Goal: Information Seeking & Learning: Learn about a topic

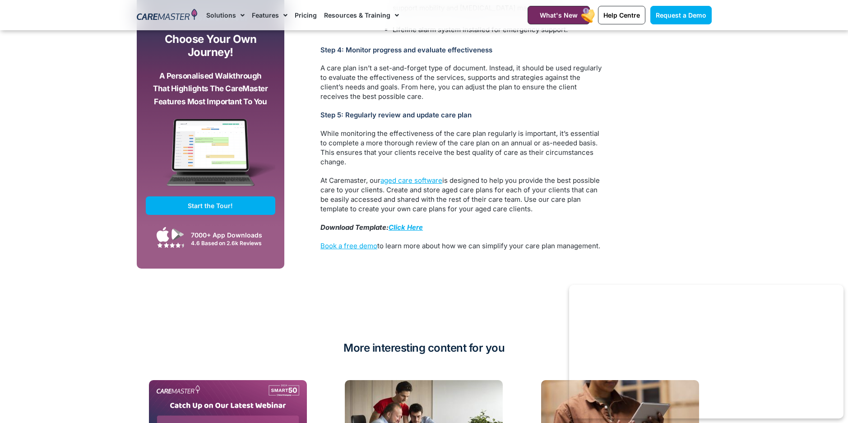
scroll to position [2301, 0]
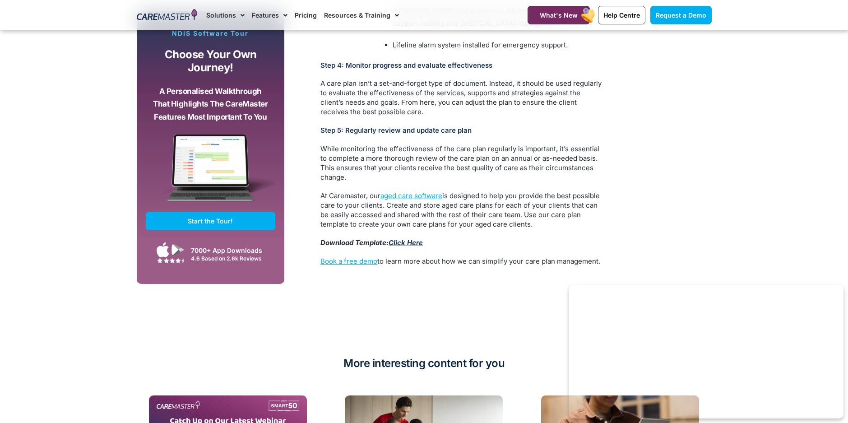
click at [411, 238] on link "Click Here" at bounding box center [405, 242] width 34 height 9
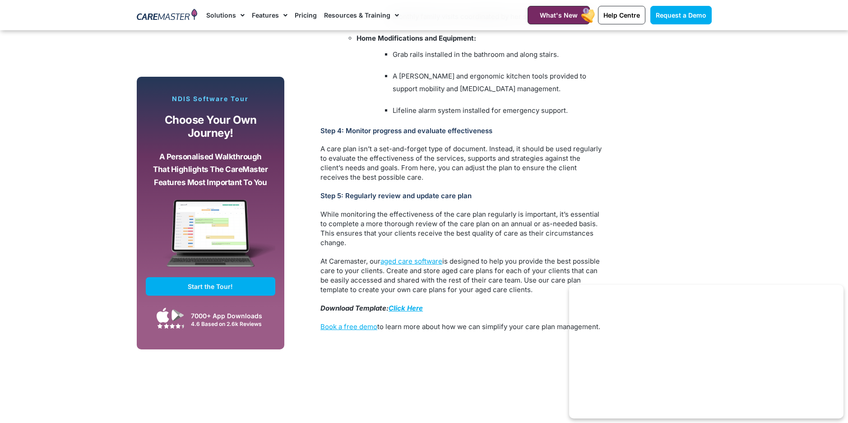
scroll to position [2256, 0]
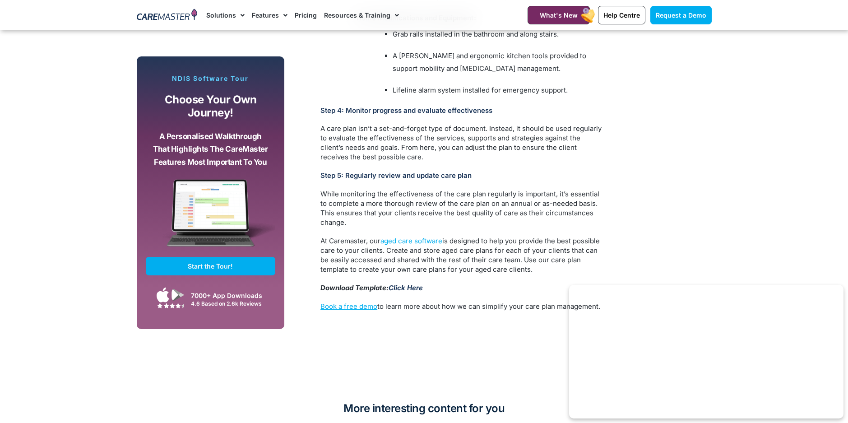
click at [411, 283] on link "Click Here" at bounding box center [405, 287] width 34 height 9
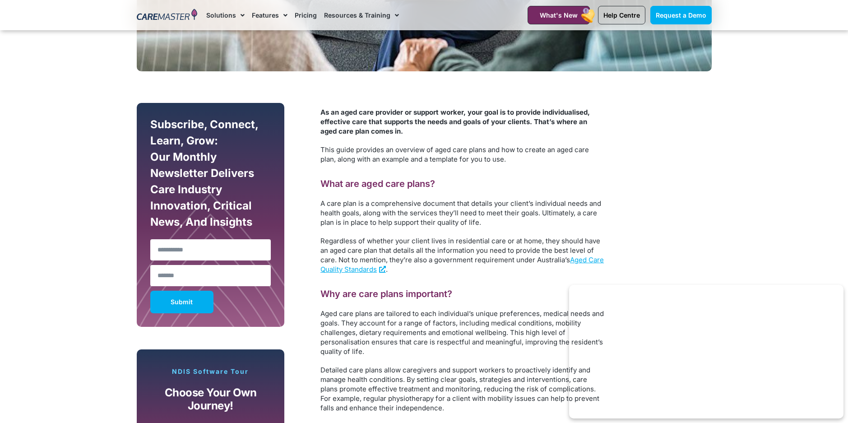
scroll to position [451, 0]
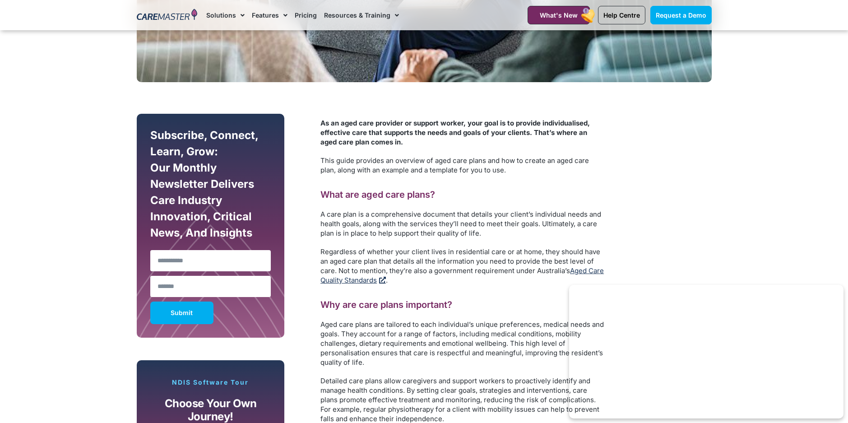
click at [366, 281] on link "Aged Care Quality Standards" at bounding box center [461, 275] width 283 height 18
